Goal: Task Accomplishment & Management: Use online tool/utility

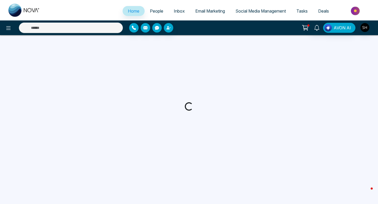
select select "*"
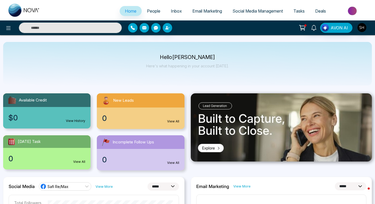
click at [248, 11] on span "Social Media Management" at bounding box center [257, 10] width 50 height 5
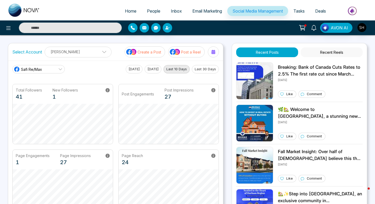
click at [156, 51] on p "Create a Post" at bounding box center [149, 52] width 24 height 6
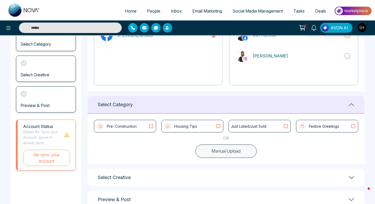
scroll to position [74, 0]
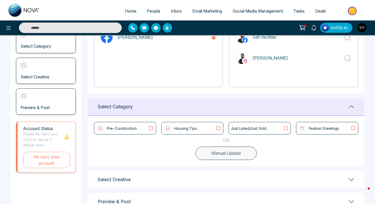
click at [220, 128] on icon at bounding box center [218, 128] width 7 height 5
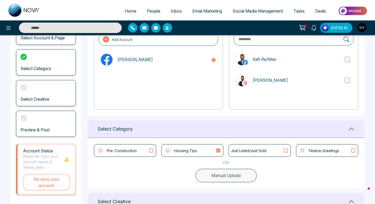
scroll to position [53, 0]
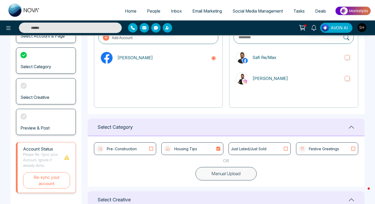
click at [220, 147] on icon at bounding box center [218, 149] width 4 height 4
click at [151, 149] on icon at bounding box center [151, 148] width 7 height 5
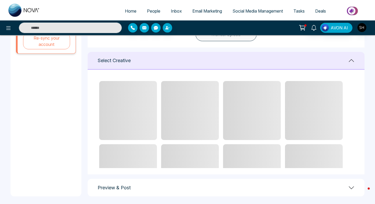
scroll to position [195, 0]
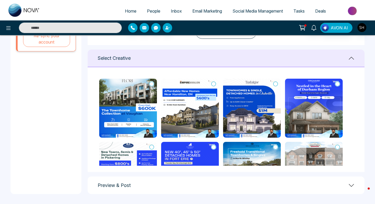
click at [152, 82] on icon at bounding box center [151, 83] width 5 height 5
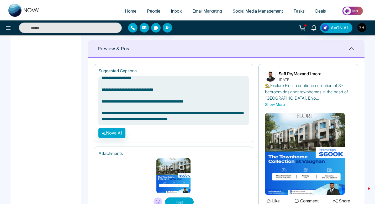
scroll to position [93, 0]
click at [181, 200] on button "Post" at bounding box center [179, 201] width 29 height 9
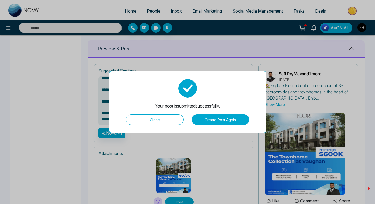
type textarea "**********"
click at [156, 121] on button "Close" at bounding box center [155, 119] width 58 height 10
